Goal: Consume media (video, audio): Watch videos, listen to music or podcasts

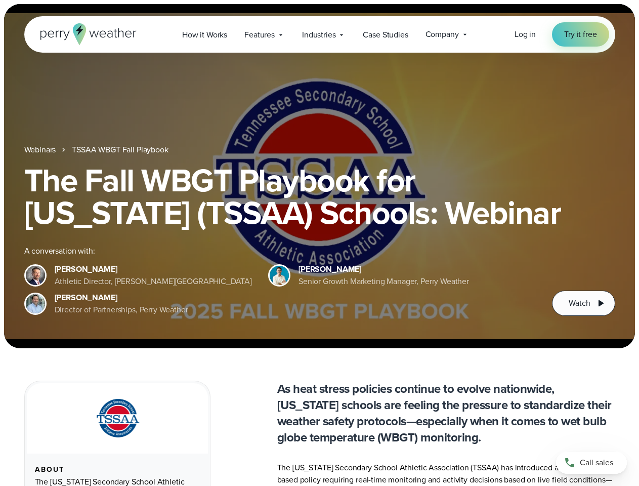
click at [319, 243] on div "The Fall WBGT Playbook for [US_STATE] (TSSAA) Schools: Webinar A conversation w…" at bounding box center [319, 240] width 591 height 152
click at [319, 34] on span "Industries" at bounding box center [318, 35] width 33 height 12
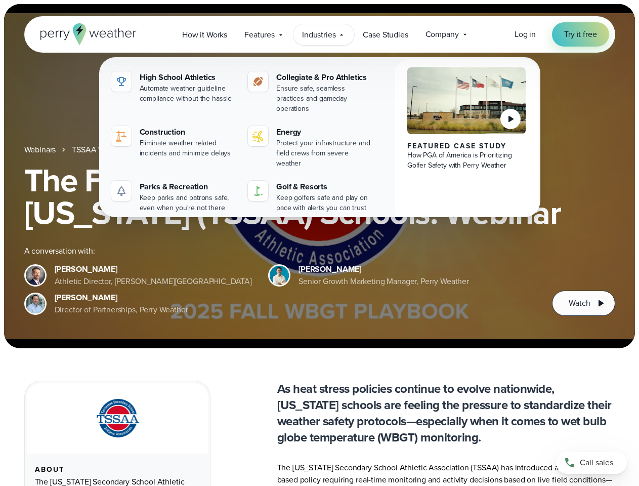
click at [319, 176] on h1 "The Fall WBGT Playbook for [US_STATE] (TSSAA) Schools: Webinar" at bounding box center [319, 196] width 591 height 65
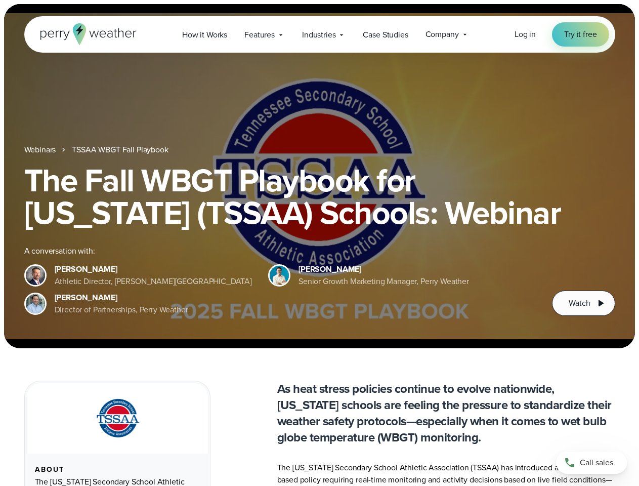
click at [121, 150] on link "TSSAA WBGT Fall Playbook" at bounding box center [120, 150] width 96 height 12
click at [584, 303] on span "Watch" at bounding box center [579, 303] width 21 height 12
